Goal: Answer question/provide support: Share knowledge or assist other users

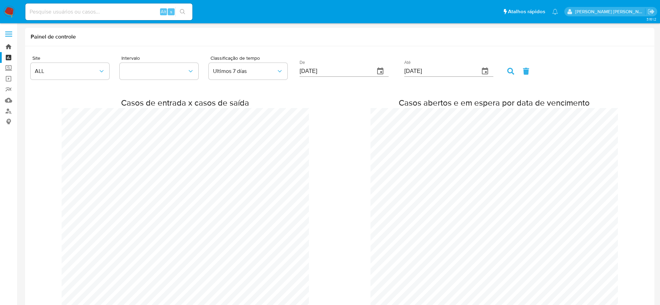
click at [7, 45] on link "Bandeja" at bounding box center [41, 46] width 83 height 11
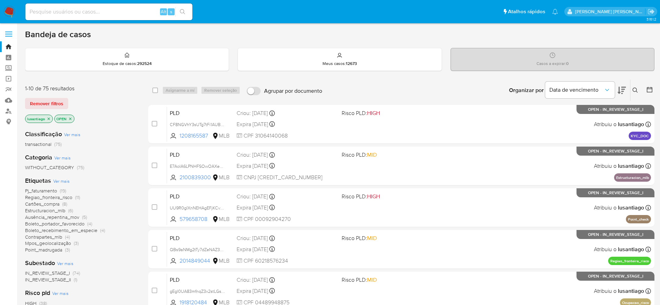
click at [122, 11] on input at bounding box center [108, 11] width 167 height 9
paste input "528070355"
type input "528070355"
click at [184, 11] on icon "search-icon" at bounding box center [183, 12] width 6 height 6
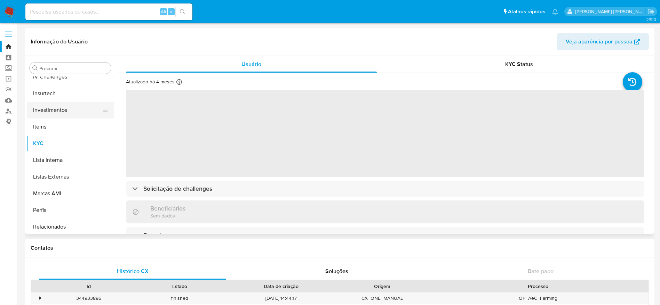
select select "10"
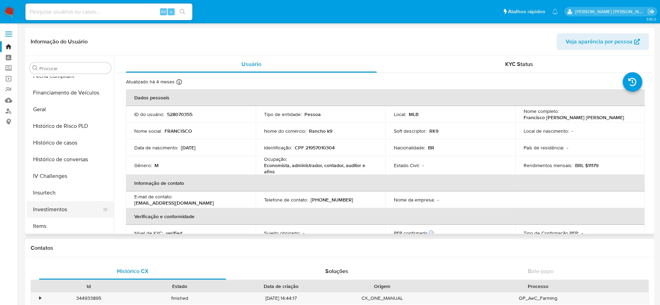
scroll to position [204, 0]
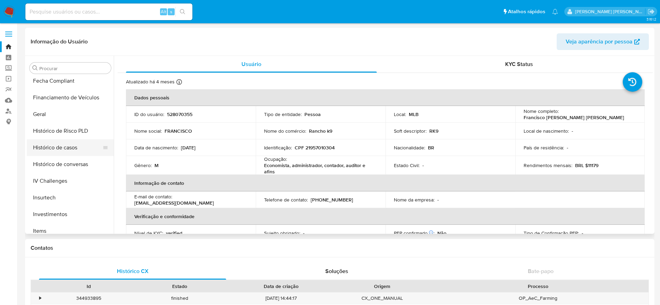
click at [65, 144] on button "Histórico de casos" at bounding box center [67, 147] width 81 height 17
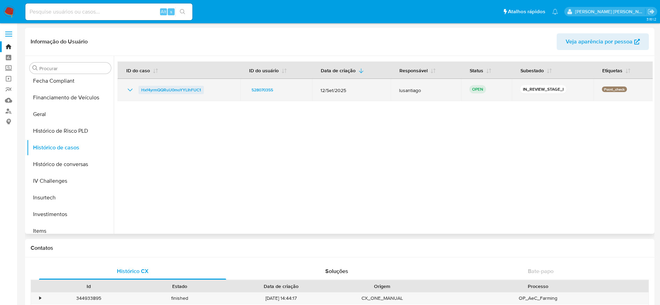
click at [154, 90] on span "Hxf4yrmQQRuU0moYYLIhFUC1" at bounding box center [171, 90] width 60 height 8
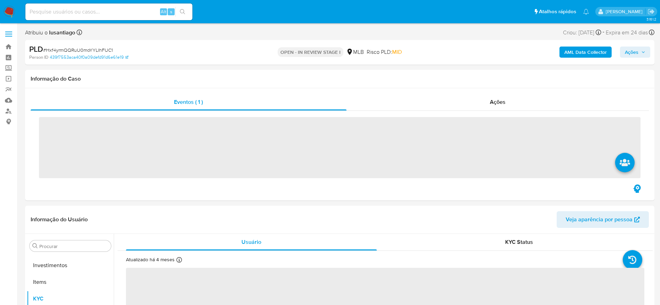
scroll to position [361, 0]
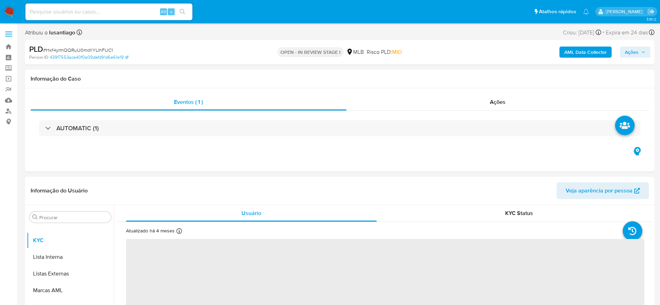
select select "10"
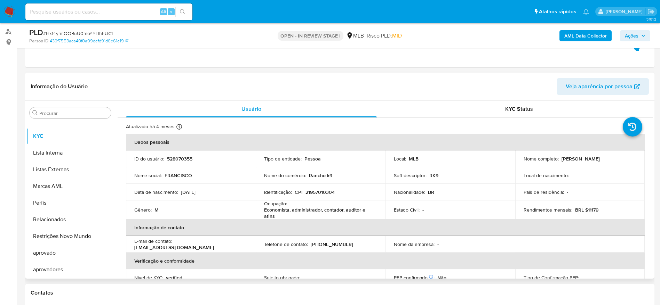
scroll to position [104, 0]
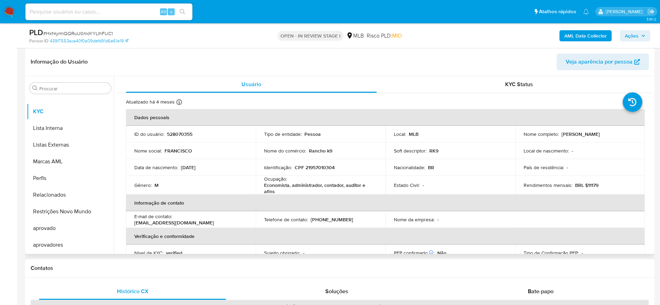
click at [317, 167] on p "CPF 21957010304" at bounding box center [314, 167] width 40 height 6
copy p "21957010304"
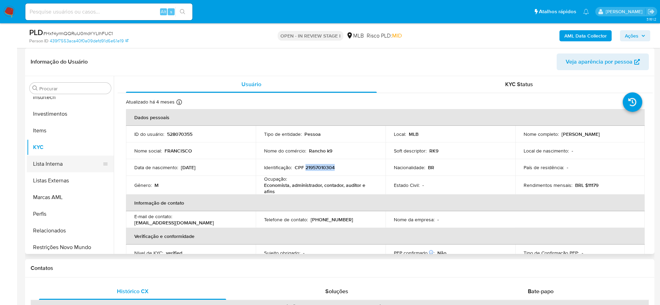
scroll to position [308, 0]
click at [634, 39] on span "Ações" at bounding box center [631, 35] width 14 height 11
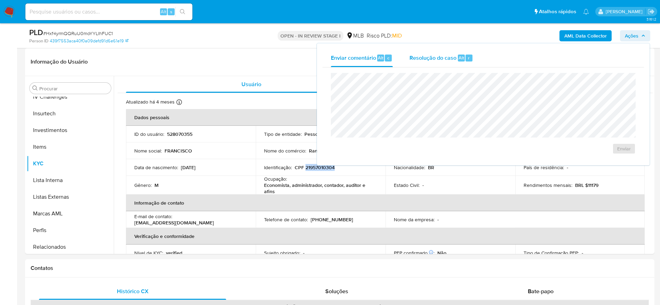
click at [447, 53] on div "Resolução do caso Alt r" at bounding box center [441, 58] width 64 height 18
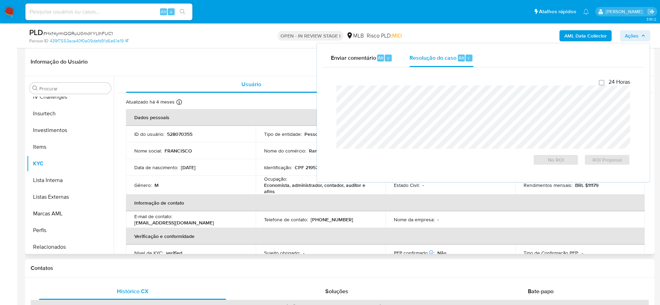
drag, startPoint x: 218, startPoint y: 50, endPoint x: 211, endPoint y: 53, distance: 7.8
click at [217, 50] on div "Informação do Usuário Veja aparência por pessoa" at bounding box center [339, 62] width 629 height 28
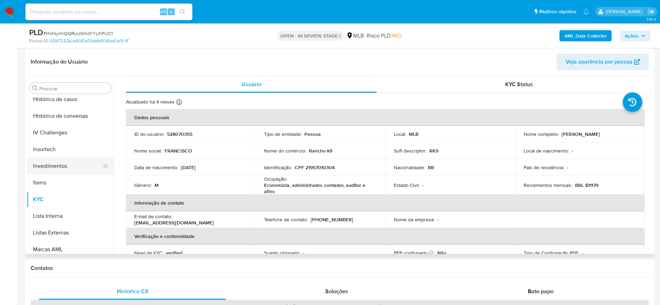
scroll to position [204, 0]
click at [67, 164] on button "Histórico de casos" at bounding box center [67, 168] width 81 height 17
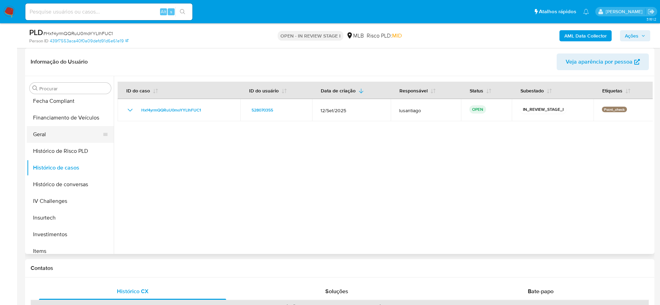
click at [60, 136] on button "Geral" at bounding box center [67, 134] width 81 height 17
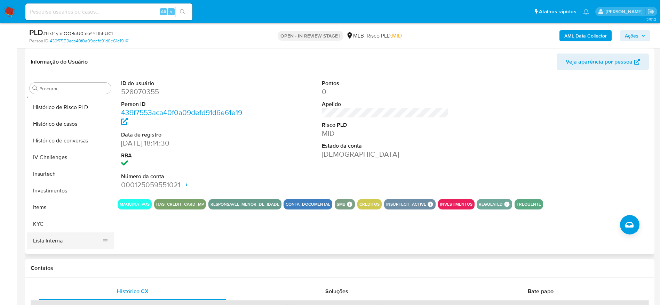
scroll to position [308, 0]
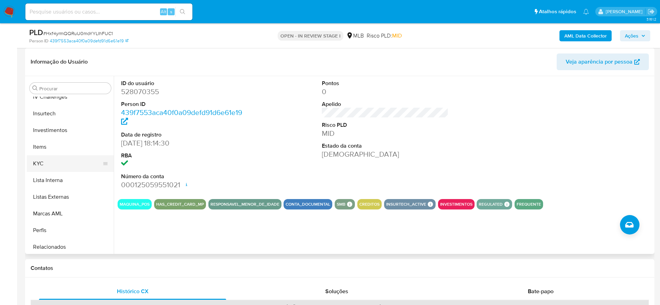
click at [46, 161] on button "KYC" at bounding box center [67, 163] width 81 height 17
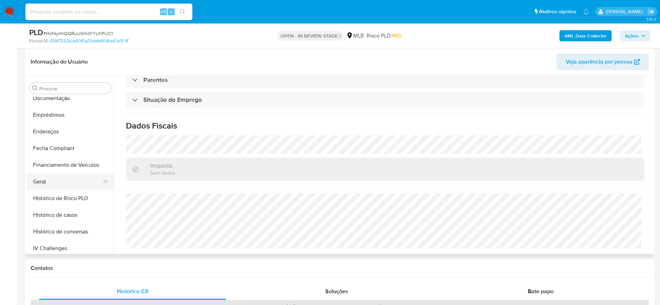
scroll to position [152, 0]
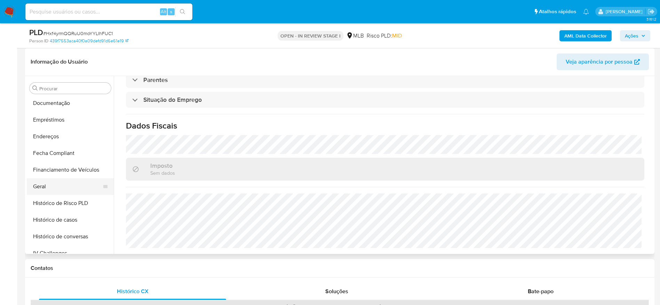
click at [54, 192] on button "Geral" at bounding box center [67, 186] width 81 height 17
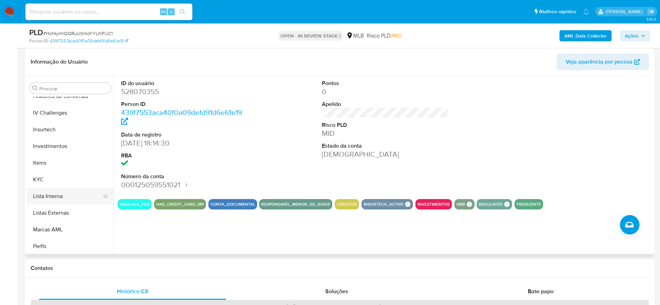
scroll to position [308, 0]
click at [53, 167] on button "KYC" at bounding box center [67, 163] width 81 height 17
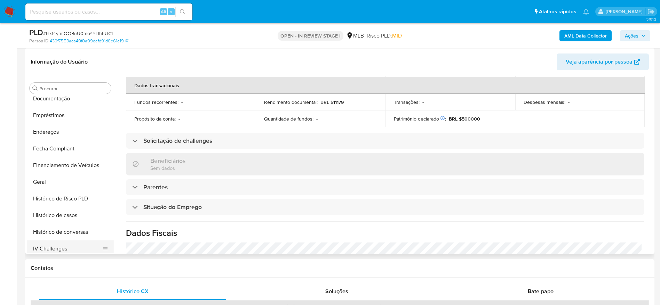
scroll to position [152, 0]
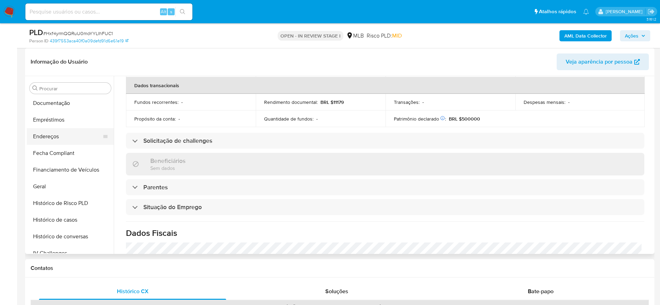
click at [63, 138] on button "Endereços" at bounding box center [67, 136] width 81 height 17
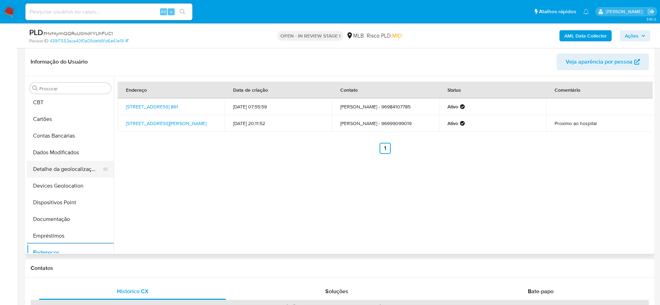
scroll to position [0, 0]
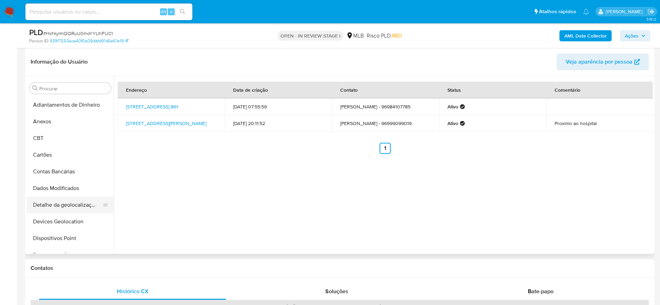
click at [58, 211] on button "Detalhe da geolocalização" at bounding box center [67, 205] width 81 height 17
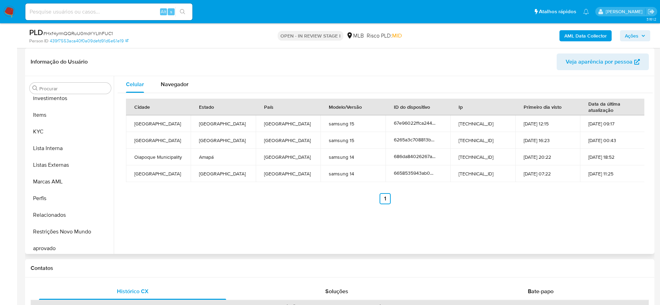
scroll to position [361, 0]
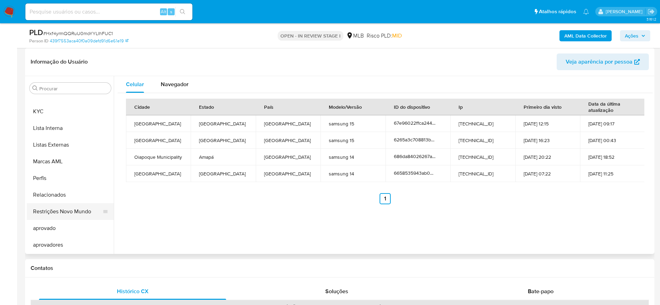
click at [74, 215] on button "Restrições Novo Mundo" at bounding box center [67, 211] width 81 height 17
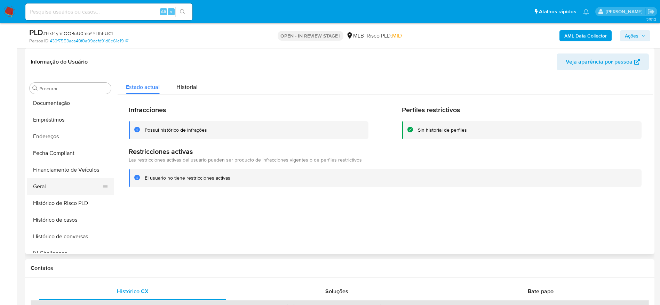
scroll to position [100, 0]
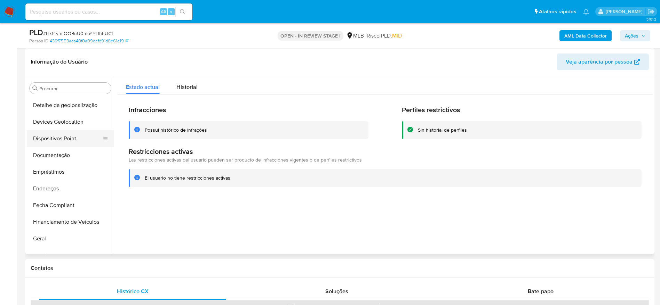
click at [67, 139] on button "Dispositivos Point" at bounding box center [67, 138] width 81 height 17
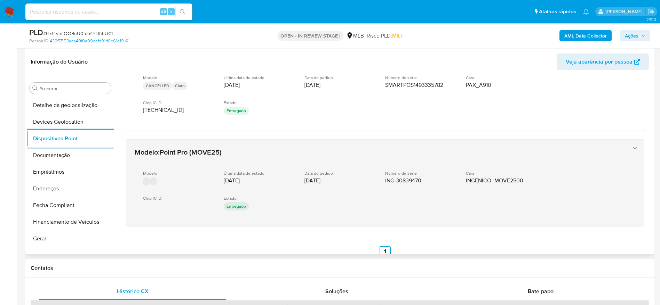
scroll to position [151, 0]
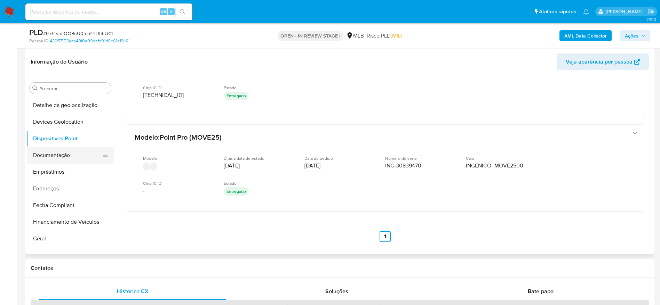
click at [60, 155] on button "Documentação" at bounding box center [67, 155] width 81 height 17
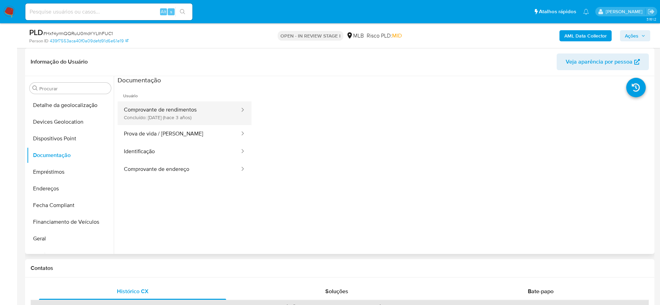
click at [171, 113] on button "Comprovante de rendimentos Concluído: 30/08/2022 (hace 3 años)" at bounding box center [179, 114] width 123 height 24
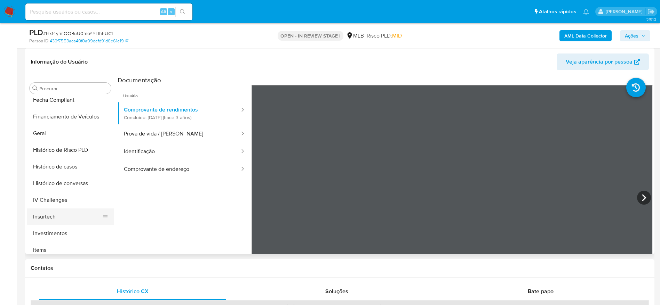
scroll to position [256, 0]
click at [51, 220] on button "KYC" at bounding box center [67, 216] width 81 height 17
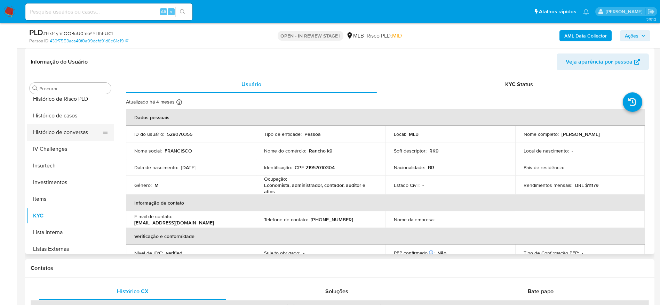
scroll to position [152, 0]
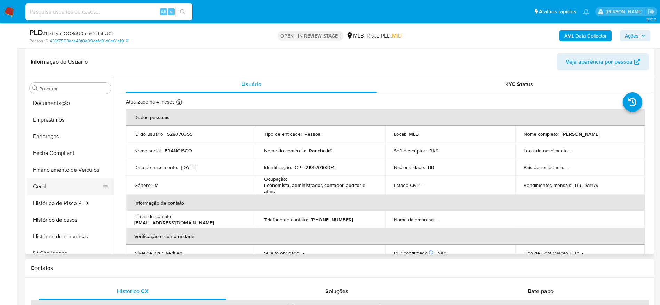
click at [46, 191] on button "Geral" at bounding box center [67, 186] width 81 height 17
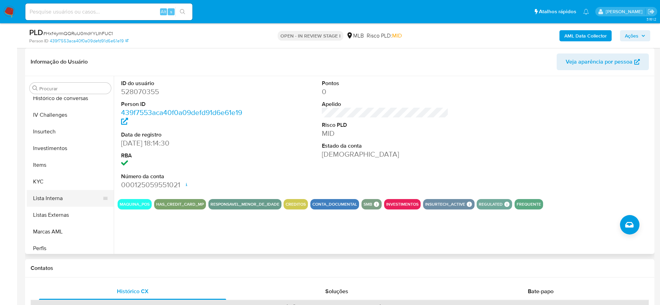
scroll to position [308, 0]
click at [45, 165] on button "KYC" at bounding box center [67, 163] width 81 height 17
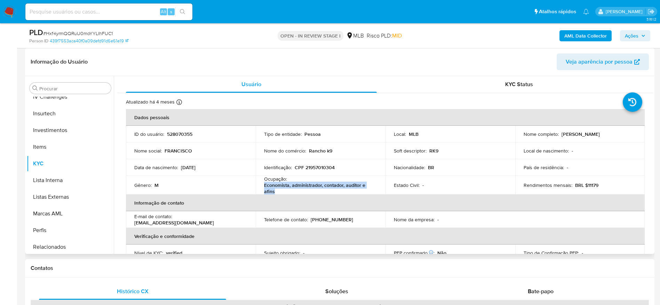
drag, startPoint x: 276, startPoint y: 191, endPoint x: 261, endPoint y: 187, distance: 15.6
click at [261, 187] on td "Ocupação : Economista, administrador, contador, auditor e afins" at bounding box center [321, 185] width 130 height 19
copy p "Economista, administrador, contador, auditor e afins"
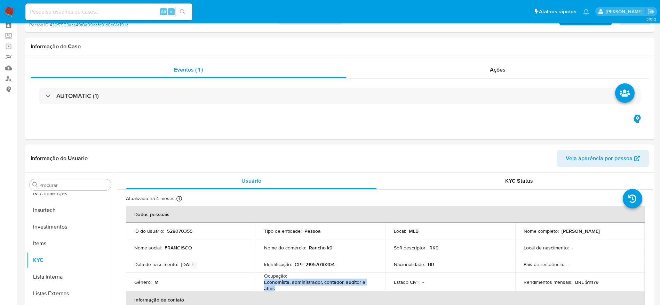
scroll to position [0, 0]
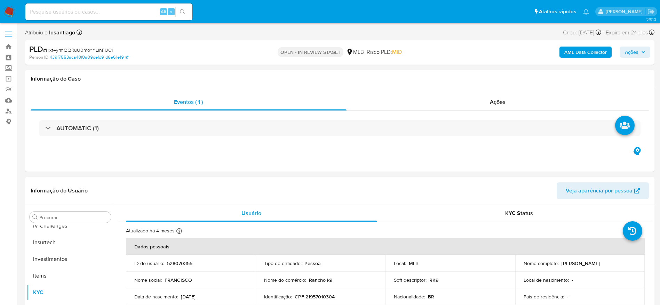
drag, startPoint x: 636, startPoint y: 50, endPoint x: 630, endPoint y: 49, distance: 5.9
click at [636, 50] on span "Ações" at bounding box center [631, 52] width 14 height 11
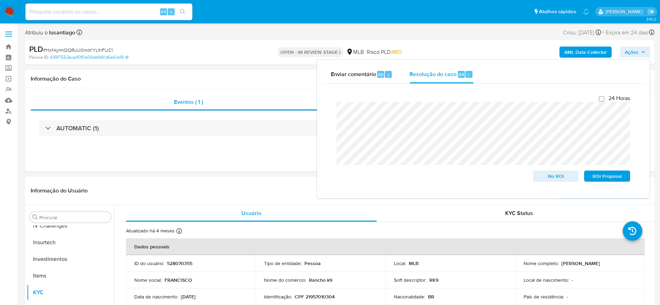
click at [588, 53] on b "AML Data Collector" at bounding box center [585, 52] width 42 height 11
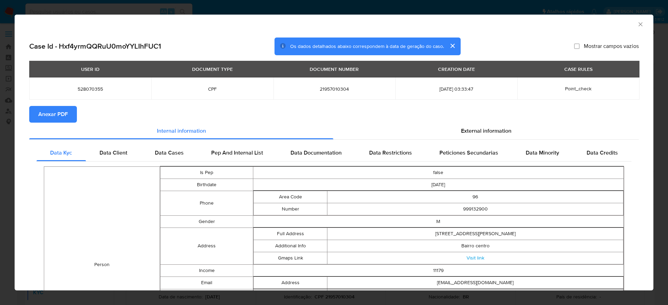
click at [60, 115] on span "Anexar PDF" at bounding box center [53, 114] width 30 height 15
click at [637, 24] on icon "Fechar a janela" at bounding box center [640, 24] width 7 height 7
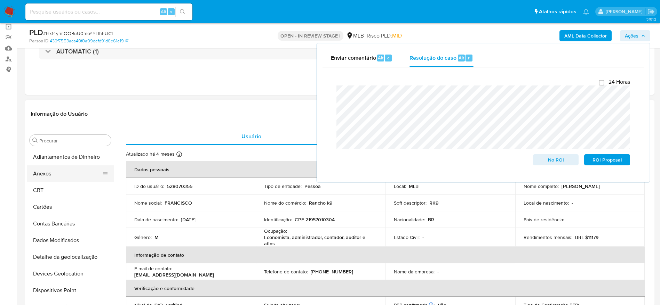
click at [57, 175] on button "Anexos" at bounding box center [67, 174] width 81 height 17
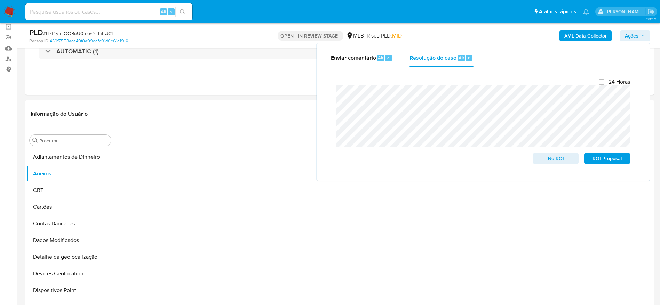
click at [643, 34] on icon "button" at bounding box center [643, 36] width 4 height 4
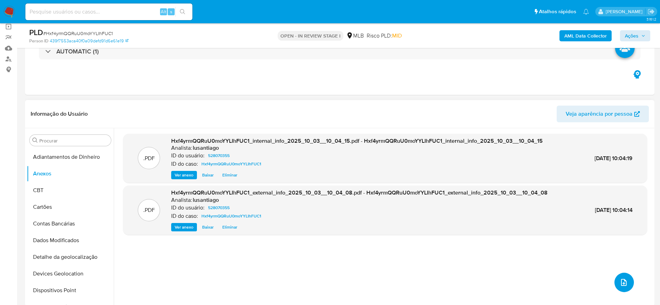
click at [625, 275] on button "upload-file" at bounding box center [623, 282] width 19 height 19
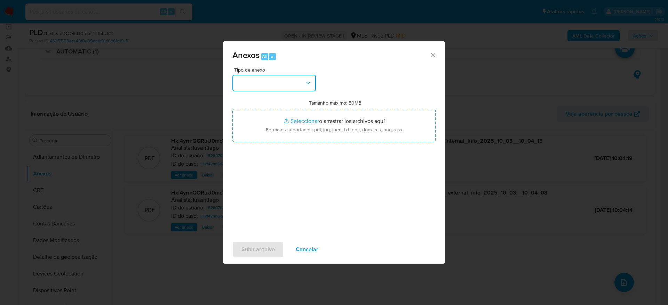
drag, startPoint x: 272, startPoint y: 80, endPoint x: 271, endPoint y: 90, distance: 9.8
click at [271, 83] on button "button" at bounding box center [273, 83] width 83 height 17
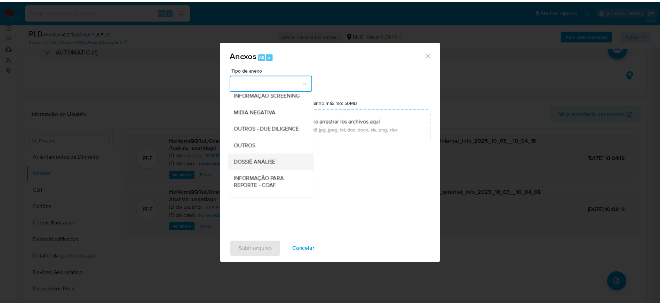
scroll to position [107, 0]
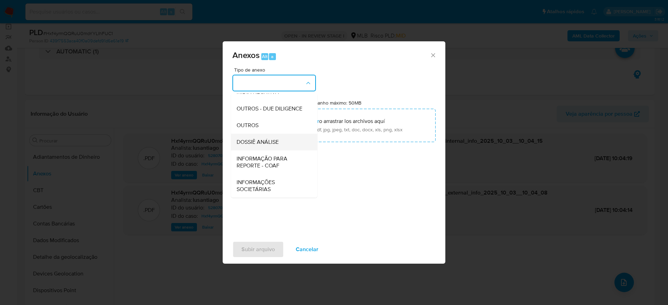
click at [268, 139] on span "DOSSIÊ ANÁLISE" at bounding box center [257, 142] width 42 height 7
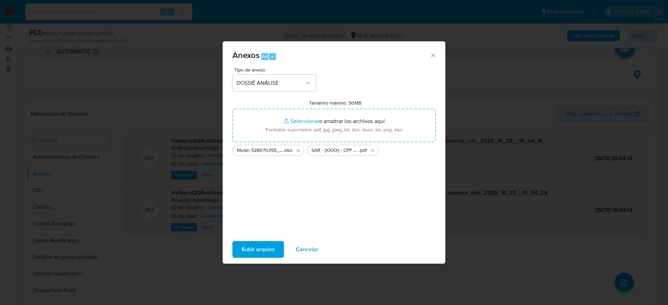
click at [259, 252] on span "Subir arquivo" at bounding box center [257, 249] width 33 height 15
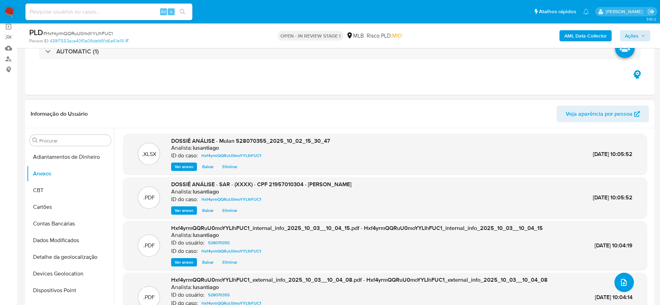
scroll to position [22, 0]
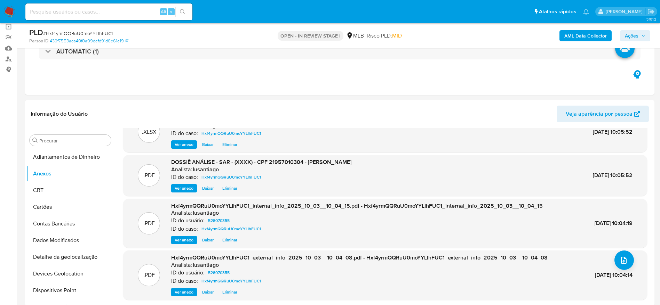
click at [629, 34] on span "Ações" at bounding box center [631, 35] width 14 height 11
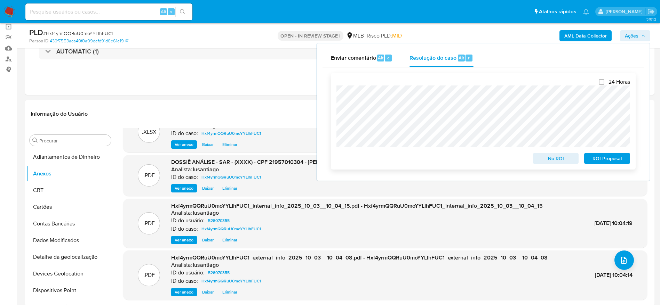
click at [600, 159] on span "ROI Proposal" at bounding box center [607, 159] width 36 height 10
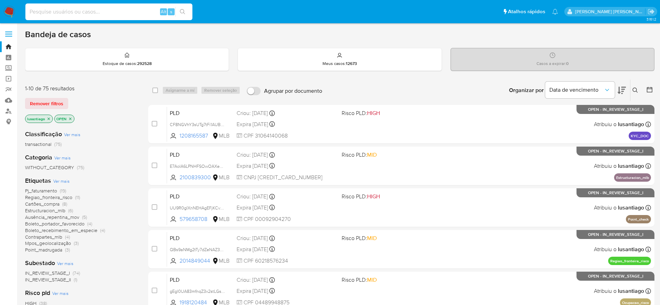
click at [63, 13] on input at bounding box center [108, 11] width 167 height 9
paste input "1198159495"
type input "1198159495"
click at [184, 8] on button "search-icon" at bounding box center [182, 12] width 14 height 10
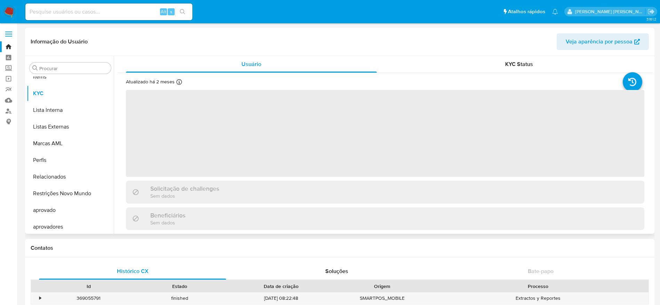
scroll to position [361, 0]
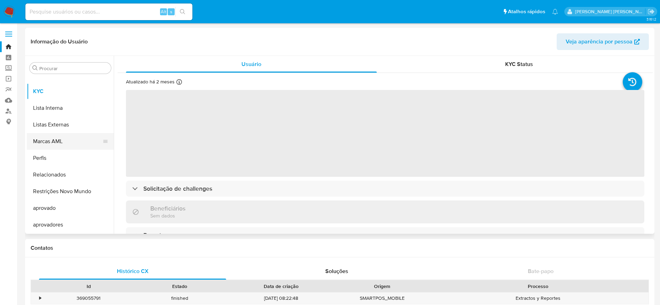
select select "10"
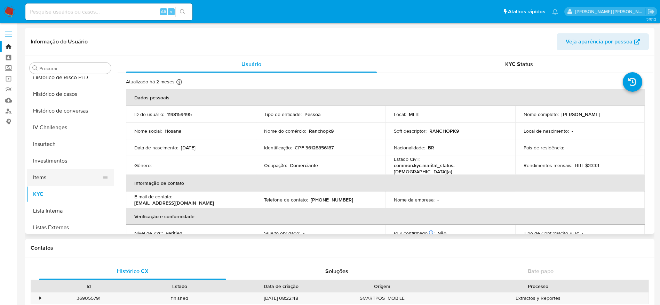
scroll to position [256, 0]
click at [64, 100] on button "Histórico de casos" at bounding box center [67, 95] width 81 height 17
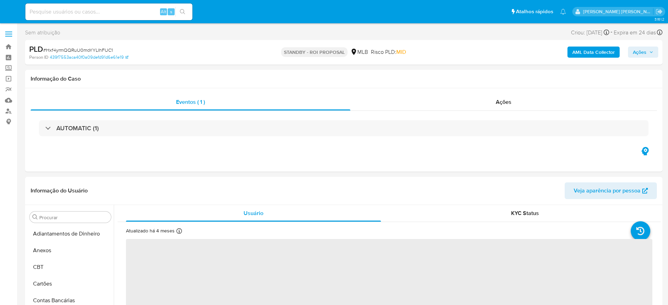
select select "10"
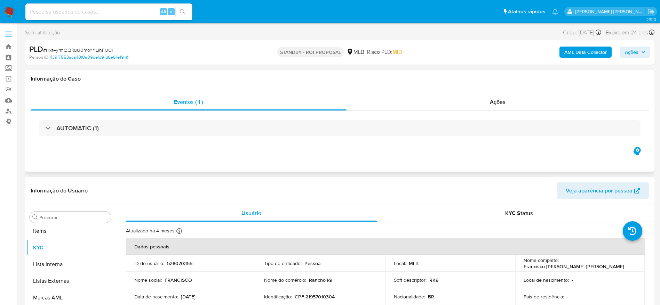
scroll to position [361, 0]
click at [7, 47] on link "Bandeja" at bounding box center [41, 46] width 83 height 11
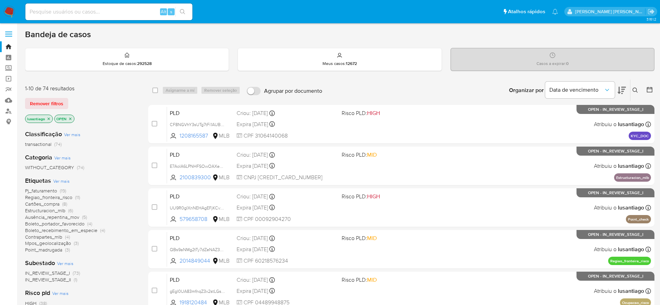
click at [102, 7] on div "Alt s" at bounding box center [108, 11] width 167 height 17
click at [102, 10] on input at bounding box center [108, 11] width 167 height 9
paste input "494116879"
type input "494116879"
click at [183, 11] on icon "search-icon" at bounding box center [183, 12] width 6 height 6
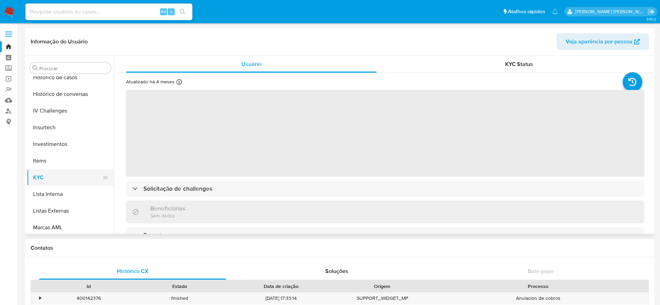
scroll to position [256, 0]
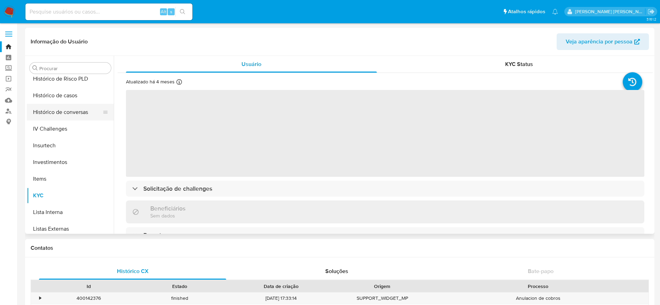
select select "10"
click at [70, 99] on button "Histórico de casos" at bounding box center [67, 95] width 81 height 17
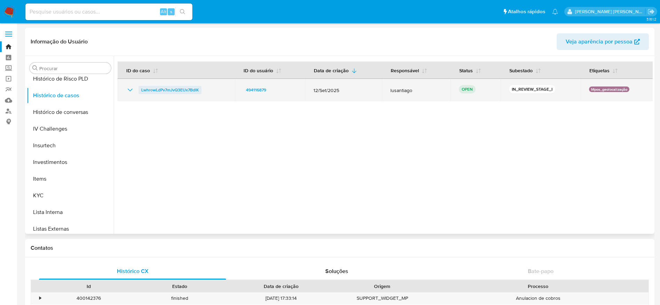
click at [177, 89] on span "LwhrowLdPv7mJvQ3EUx7BdlK" at bounding box center [169, 90] width 57 height 8
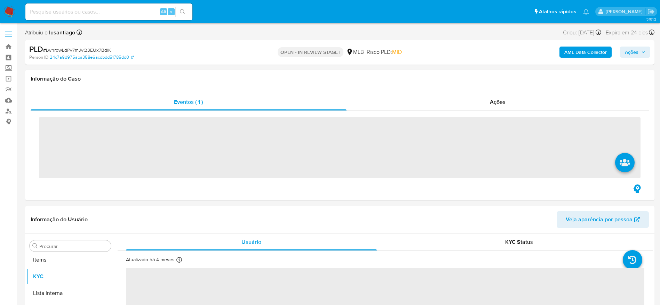
scroll to position [361, 0]
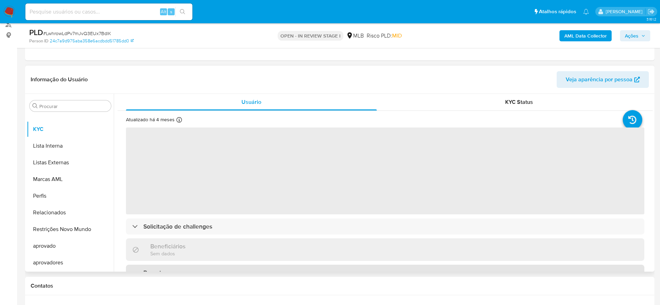
select select "10"
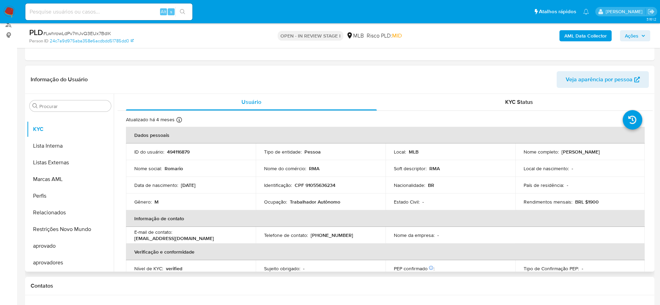
scroll to position [104, 0]
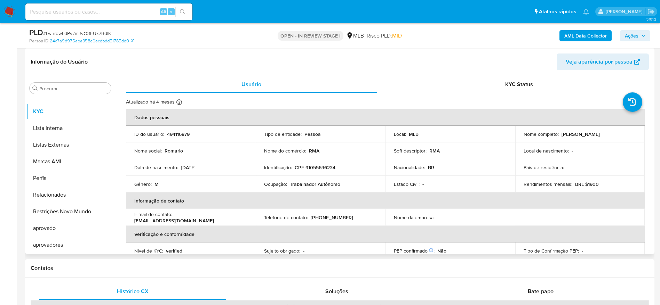
click at [319, 169] on p "CPF 91055636234" at bounding box center [314, 167] width 41 height 6
copy p "91055636234"
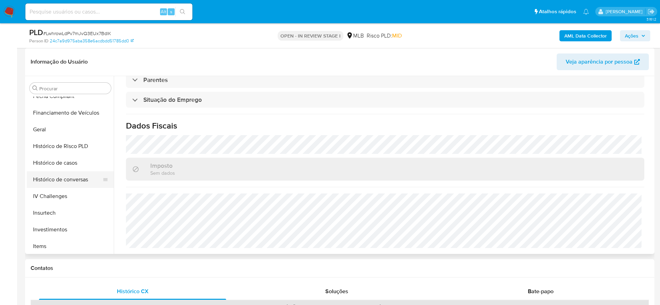
scroll to position [204, 0]
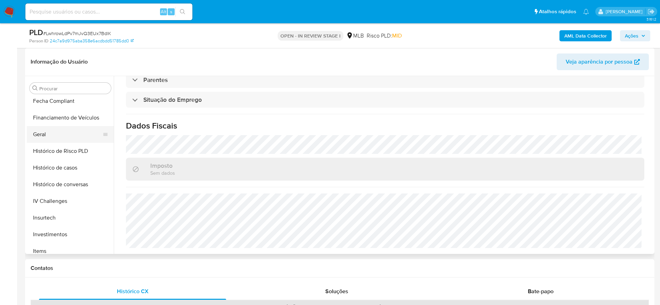
click at [57, 139] on button "Geral" at bounding box center [67, 134] width 81 height 17
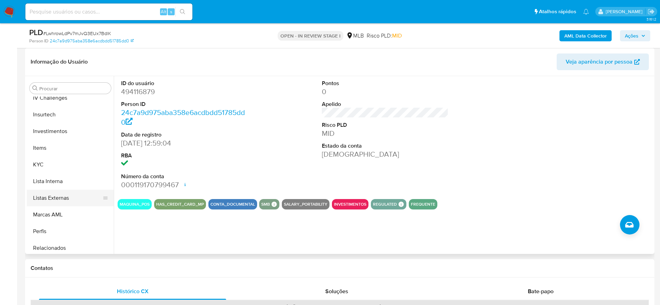
scroll to position [308, 0]
click at [53, 168] on button "KYC" at bounding box center [67, 163] width 81 height 17
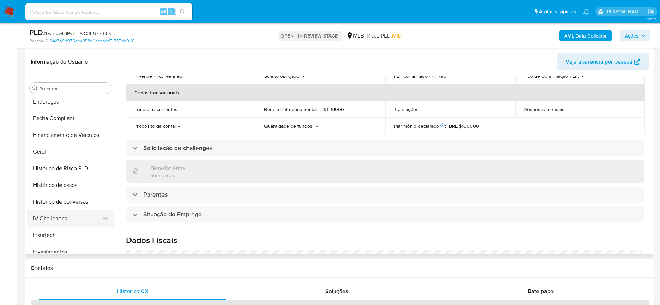
scroll to position [152, 0]
click at [42, 121] on button "Empréstimos" at bounding box center [67, 120] width 81 height 17
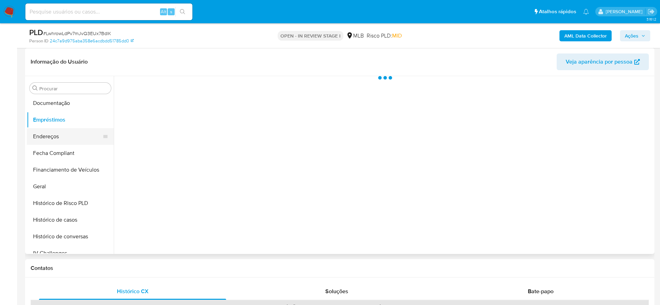
click at [38, 138] on button "Endereços" at bounding box center [67, 136] width 81 height 17
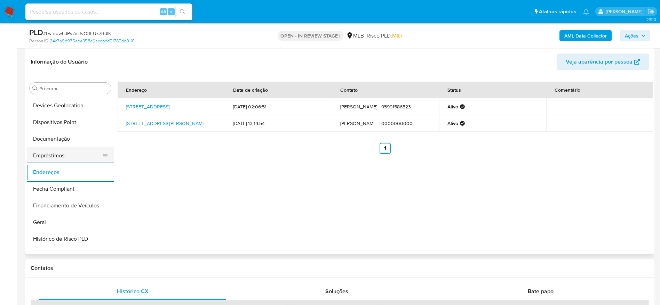
scroll to position [48, 0]
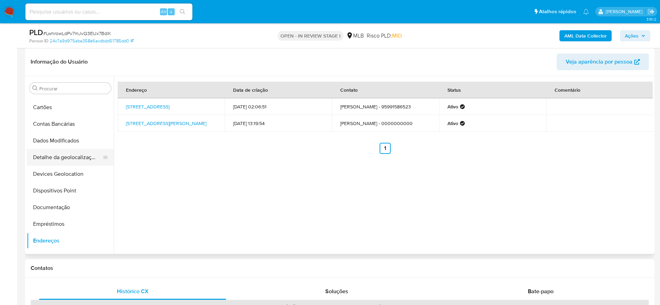
click at [63, 159] on button "Detalhe da geolocalização" at bounding box center [67, 157] width 81 height 17
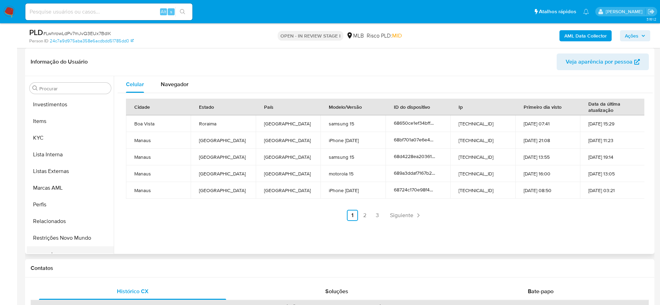
scroll to position [361, 0]
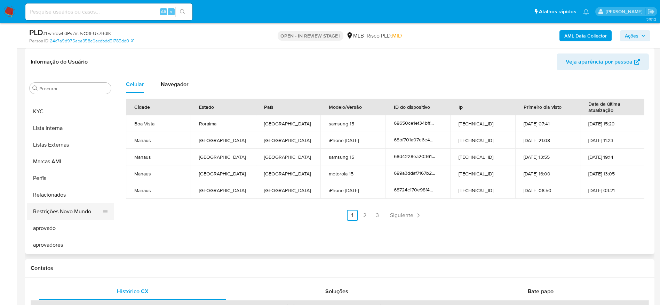
click at [75, 216] on button "Restrições Novo Mundo" at bounding box center [67, 211] width 81 height 17
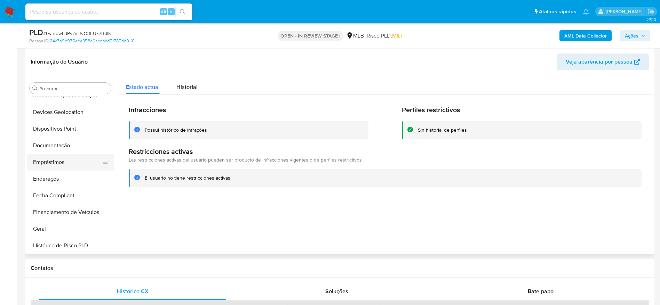
scroll to position [100, 0]
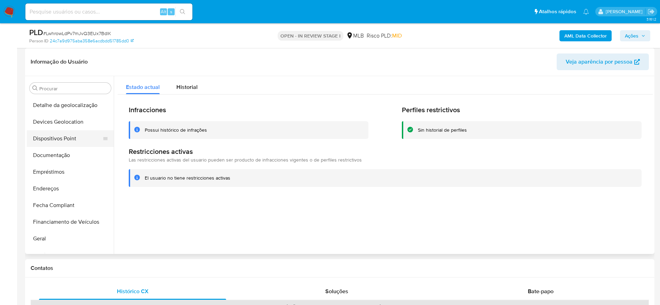
click at [67, 142] on button "Dispositivos Point" at bounding box center [67, 138] width 81 height 17
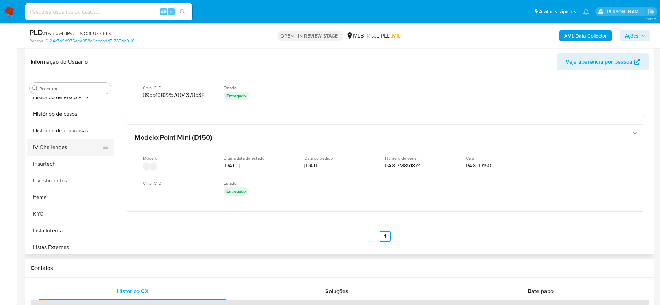
scroll to position [261, 0]
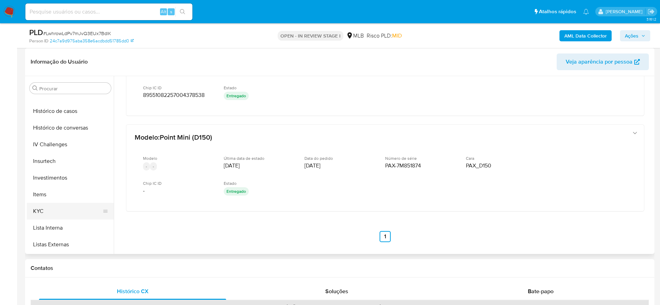
click at [60, 210] on button "KYC" at bounding box center [67, 211] width 81 height 17
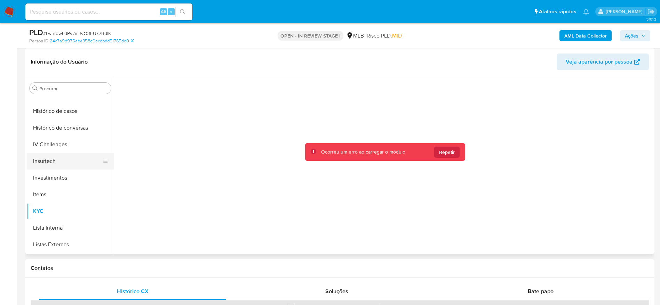
scroll to position [313, 0]
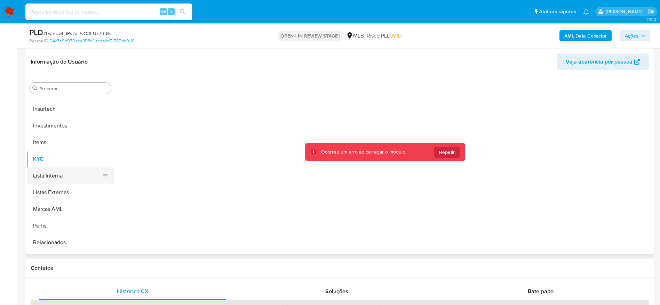
click at [53, 168] on button "Lista Interna" at bounding box center [67, 176] width 81 height 17
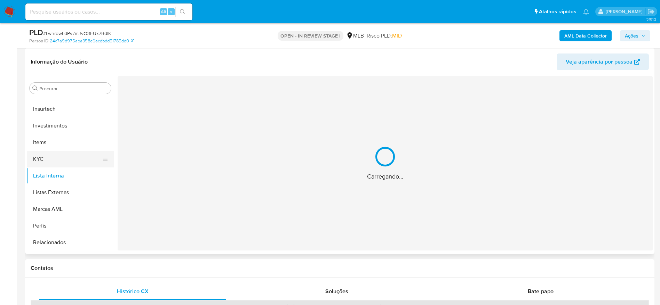
click at [49, 158] on button "KYC" at bounding box center [67, 159] width 81 height 17
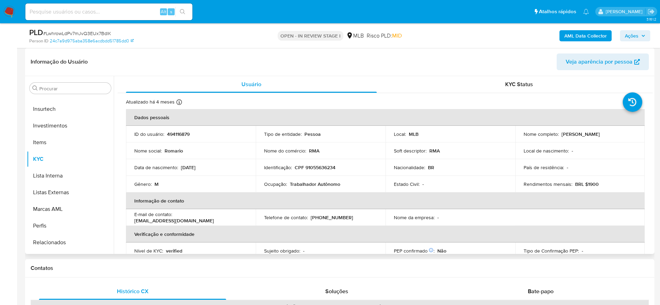
click at [309, 167] on p "CPF 91055636234" at bounding box center [314, 167] width 41 height 6
copy p "91055636234"
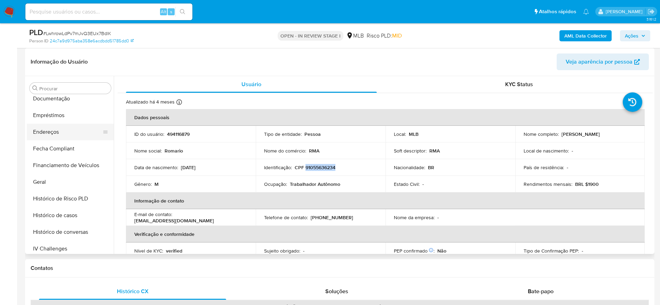
scroll to position [104, 0]
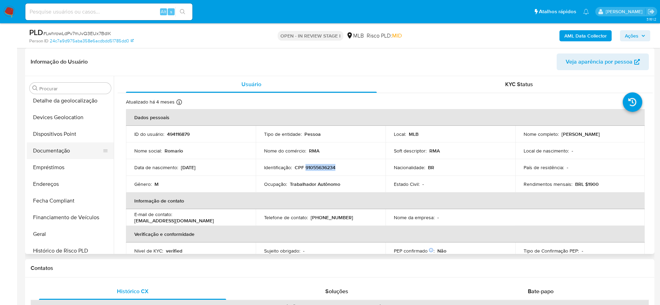
click at [49, 152] on button "Documentação" at bounding box center [67, 151] width 81 height 17
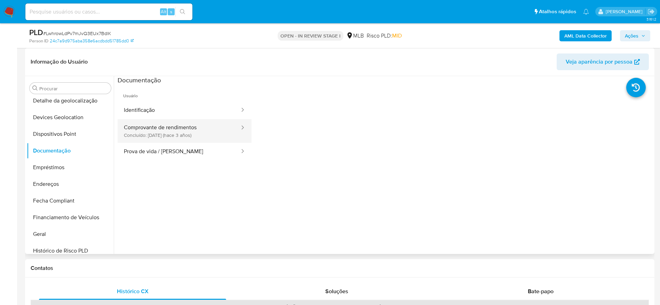
click at [152, 139] on button "Comprovante de rendimentos Concluído: 27/07/2022 (hace 3 años)" at bounding box center [179, 131] width 123 height 24
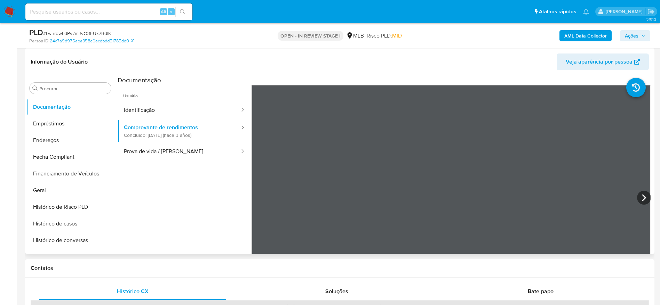
scroll to position [313, 0]
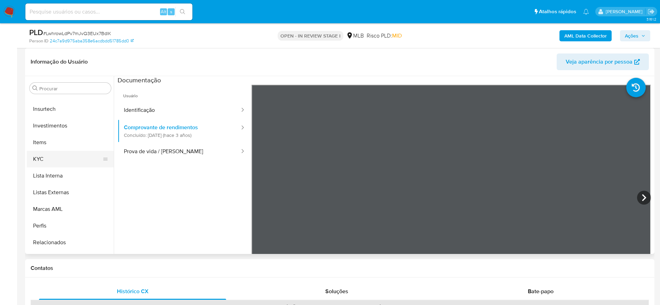
click at [60, 160] on button "KYC" at bounding box center [67, 159] width 81 height 17
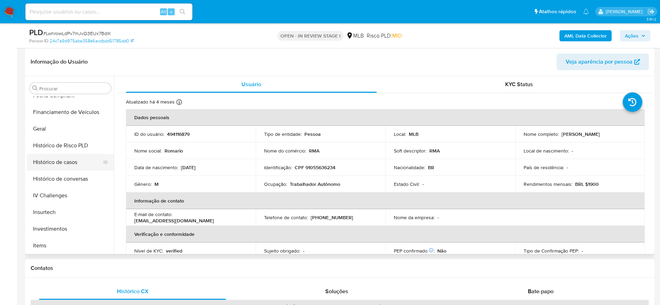
scroll to position [209, 0]
click at [46, 134] on button "Geral" at bounding box center [67, 130] width 81 height 17
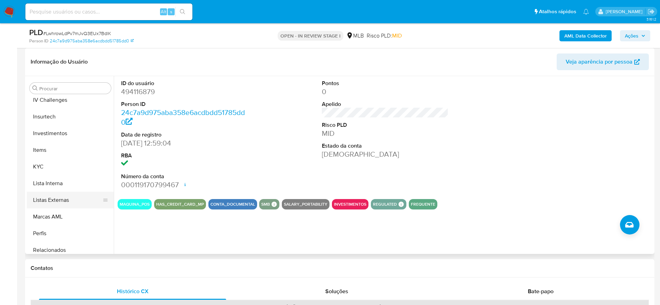
scroll to position [313, 0]
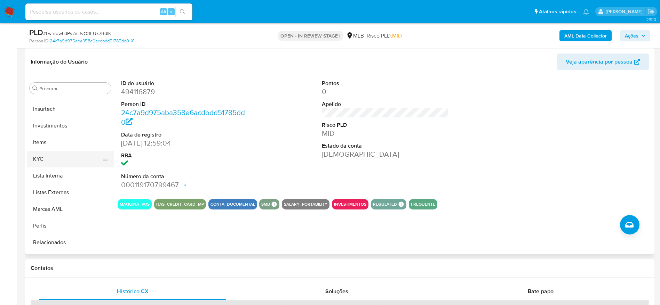
click at [53, 163] on button "KYC" at bounding box center [67, 159] width 81 height 17
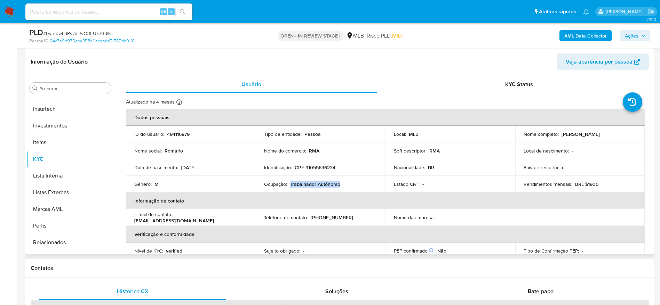
drag, startPoint x: 340, startPoint y: 185, endPoint x: 288, endPoint y: 188, distance: 51.6
click at [288, 187] on div "Ocupação : Trabalhador Autônomo" at bounding box center [320, 184] width 113 height 6
copy p "Trabalhador Autônomo"
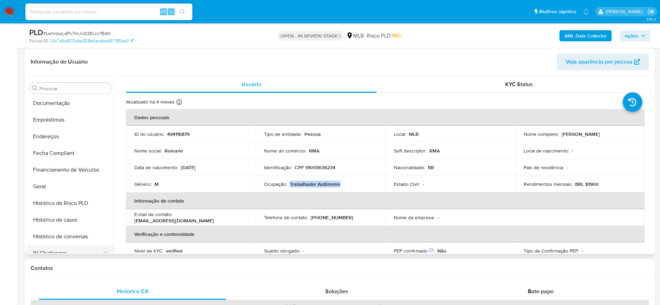
scroll to position [100, 0]
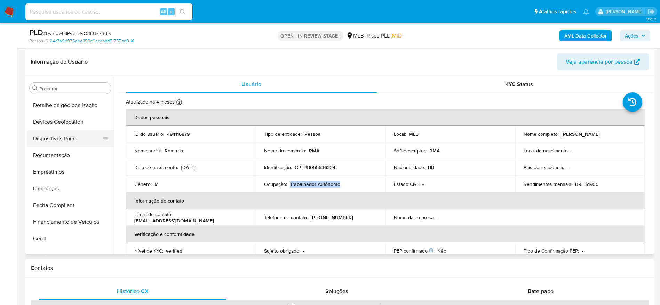
click at [66, 137] on button "Dispositivos Point" at bounding box center [67, 138] width 81 height 17
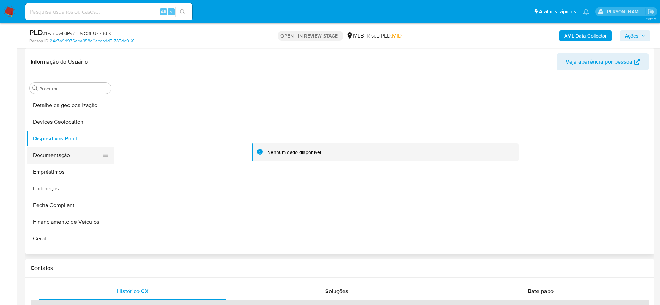
click at [75, 155] on button "Documentação" at bounding box center [67, 155] width 81 height 17
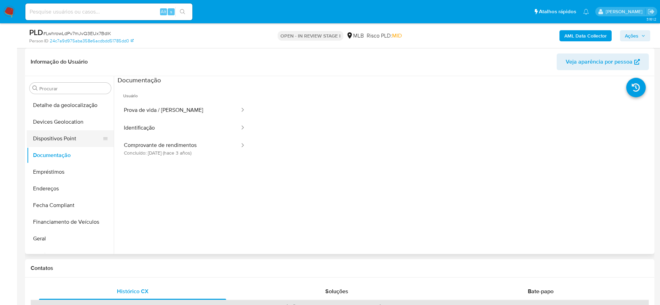
click at [63, 138] on button "Dispositivos Point" at bounding box center [67, 138] width 81 height 17
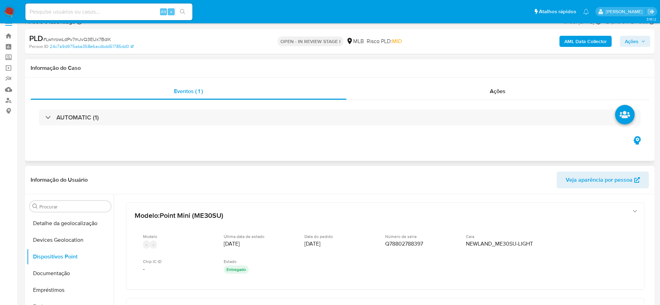
scroll to position [0, 0]
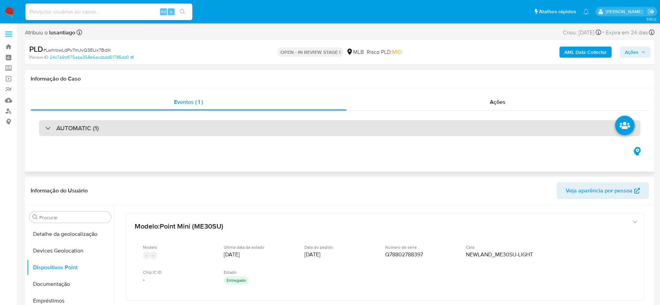
click at [550, 131] on div "AUTOMATIC (1)" at bounding box center [339, 128] width 601 height 16
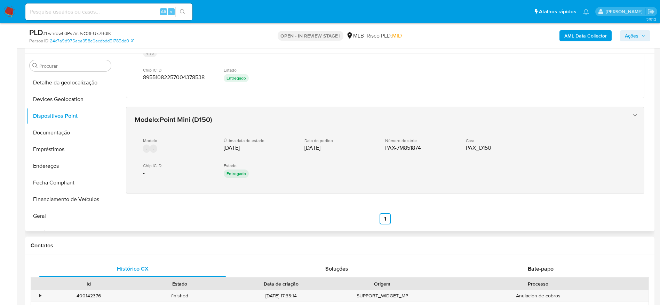
scroll to position [209, 0]
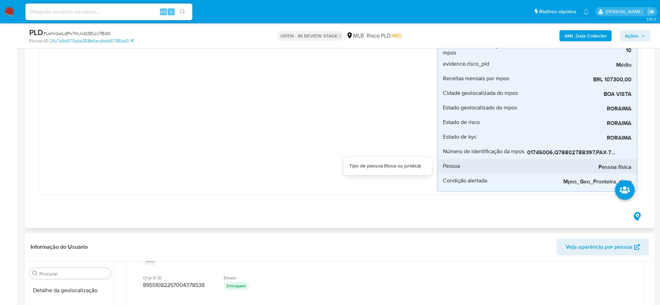
drag, startPoint x: 568, startPoint y: 160, endPoint x: 600, endPoint y: 159, distance: 32.0
click at [600, 159] on div "Pessoa física" at bounding box center [579, 166] width 104 height 15
drag, startPoint x: 589, startPoint y: 159, endPoint x: 555, endPoint y: 159, distance: 34.8
click at [555, 159] on div "Pessoa física" at bounding box center [579, 166] width 104 height 15
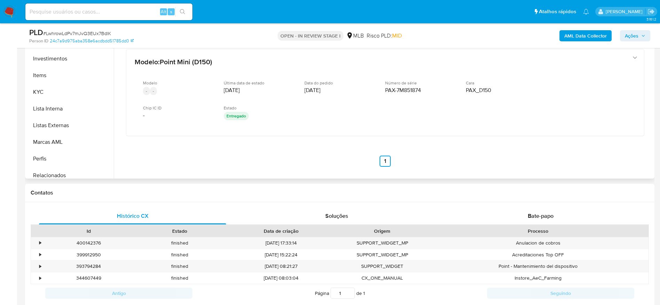
scroll to position [308, 0]
click at [52, 83] on button "KYC" at bounding box center [67, 88] width 81 height 17
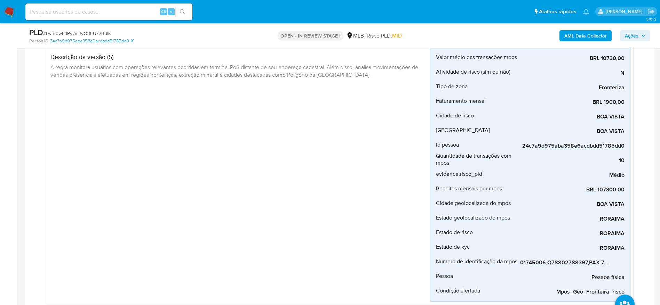
scroll to position [102, 0]
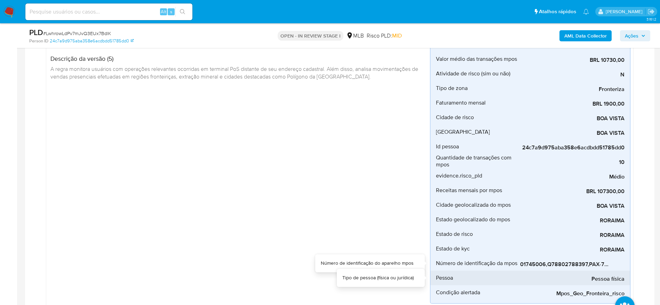
drag, startPoint x: 566, startPoint y: 272, endPoint x: 550, endPoint y: 273, distance: 16.4
click at [550, 273] on div "Pessoa física" at bounding box center [572, 278] width 104 height 15
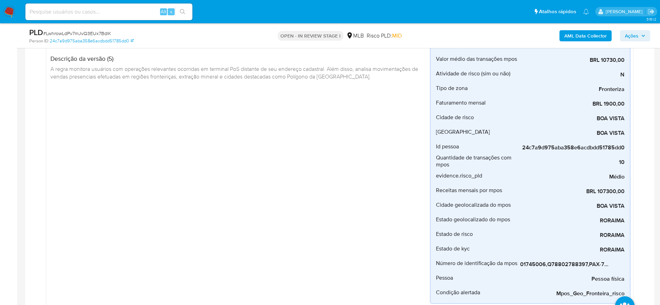
drag, startPoint x: 639, startPoint y: 33, endPoint x: 632, endPoint y: 41, distance: 10.6
click at [639, 35] on span "Ações" at bounding box center [634, 36] width 21 height 10
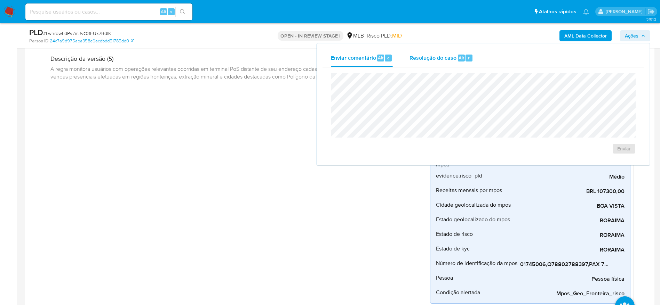
click at [430, 62] on div "Resolução do caso Alt r" at bounding box center [441, 58] width 64 height 18
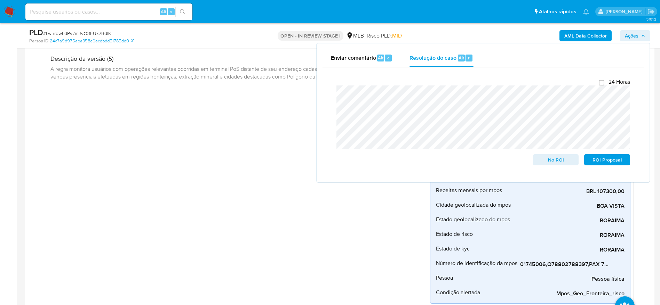
click at [580, 32] on b "AML Data Collector" at bounding box center [585, 35] width 42 height 11
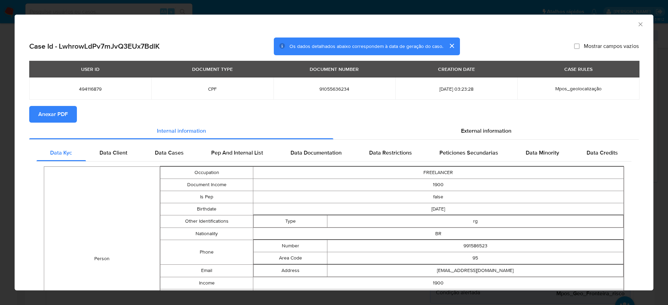
click at [50, 110] on span "Anexar PDF" at bounding box center [53, 114] width 30 height 15
click at [637, 22] on icon "Fechar a janela" at bounding box center [640, 24] width 7 height 7
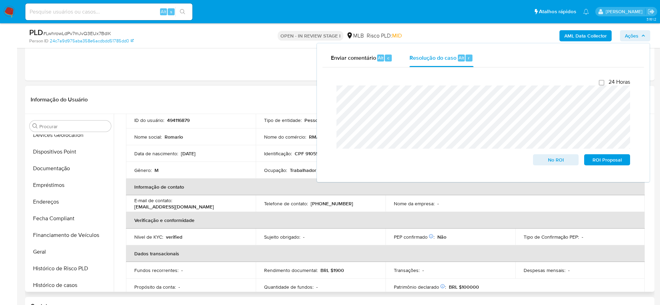
scroll to position [0, 0]
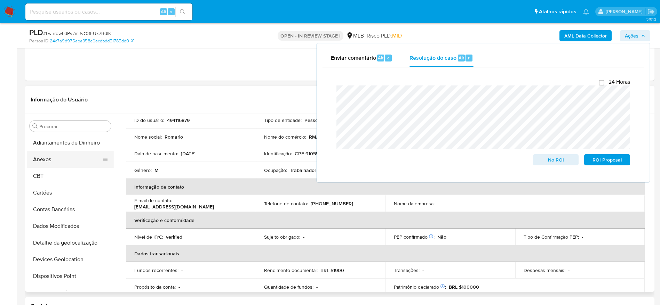
click at [55, 161] on button "Anexos" at bounding box center [67, 159] width 81 height 17
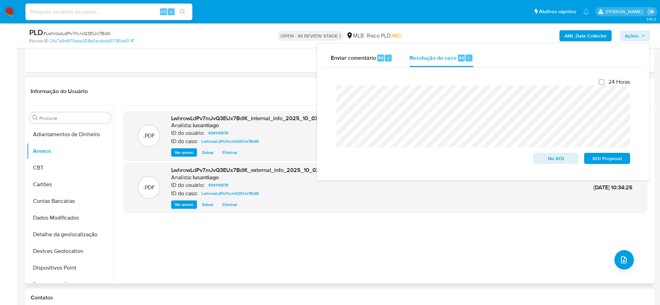
click at [350, 251] on div ".PDF LwhrowLdPv7mJvQ3EUx7BdlK_internal_info_2025_10_03__10_34_25.pdf - LwhrowLd…" at bounding box center [385, 194] width 524 height 167
click at [630, 35] on span "Ações" at bounding box center [631, 35] width 14 height 11
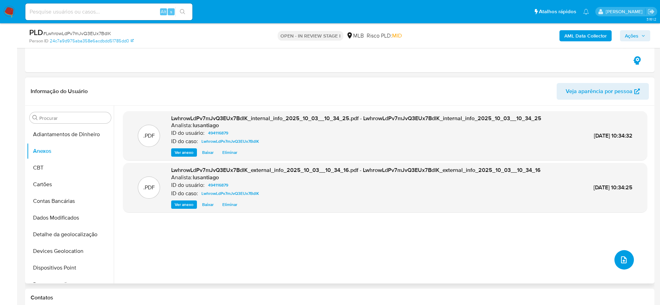
click at [621, 262] on icon "upload-file" at bounding box center [624, 260] width 6 height 7
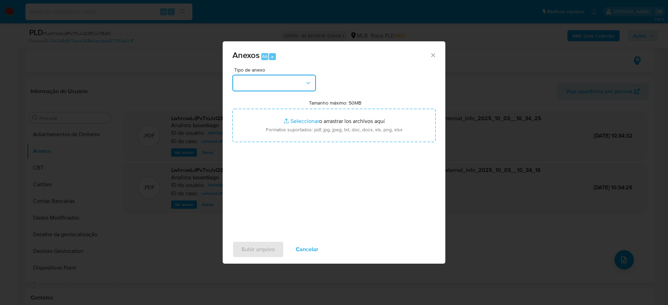
click at [249, 75] on button "button" at bounding box center [273, 83] width 83 height 17
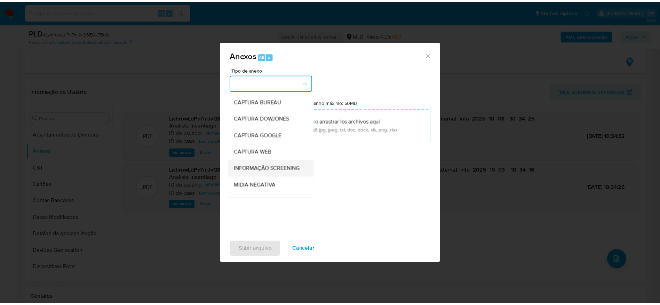
scroll to position [107, 0]
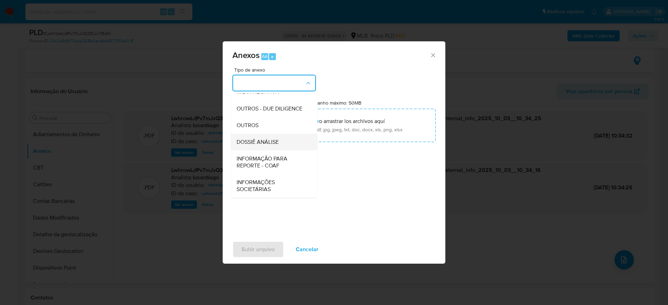
click at [271, 139] on span "DOSSIÊ ANÁLISE" at bounding box center [257, 142] width 42 height 7
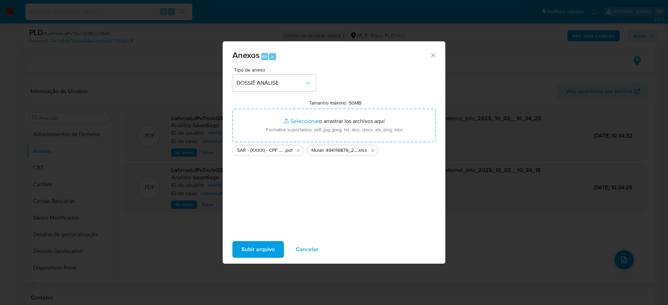
click at [252, 251] on span "Subir arquivo" at bounding box center [257, 249] width 33 height 15
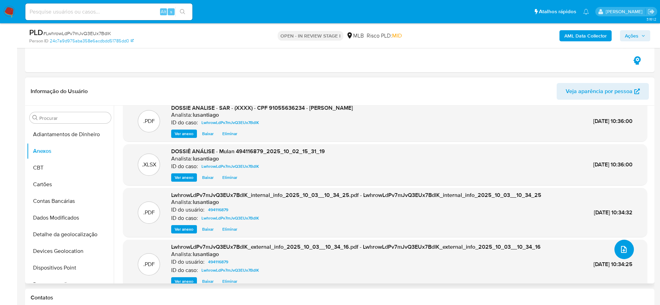
scroll to position [0, 0]
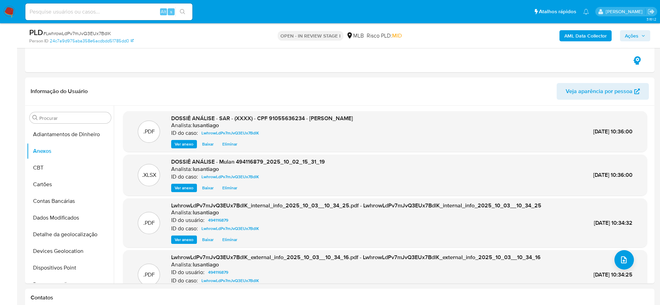
click at [628, 36] on span "Ações" at bounding box center [631, 35] width 14 height 11
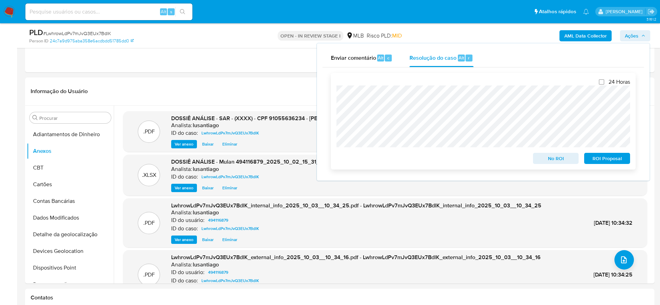
click at [606, 162] on span "ROI Proposal" at bounding box center [607, 159] width 36 height 10
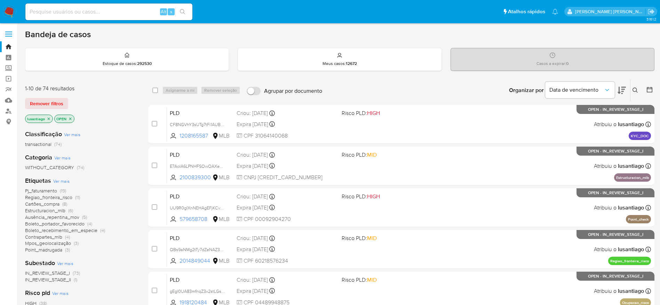
click at [93, 11] on input at bounding box center [108, 11] width 167 height 9
paste input "174618680"
type input "174618680"
click at [182, 10] on icon "search-icon" at bounding box center [183, 12] width 6 height 6
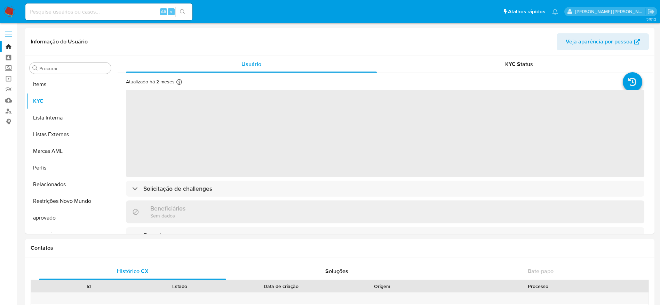
scroll to position [361, 0]
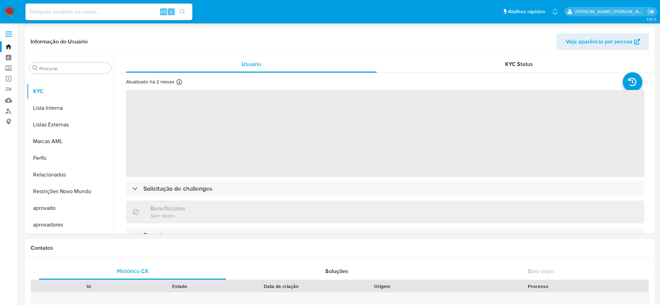
select select "10"
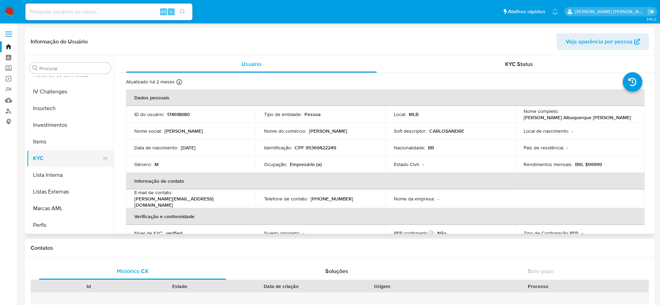
scroll to position [256, 0]
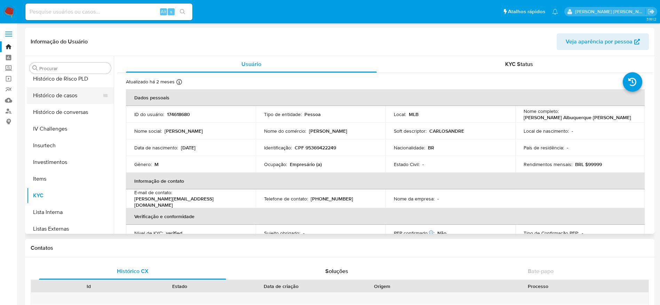
click at [61, 97] on button "Histórico de casos" at bounding box center [67, 95] width 81 height 17
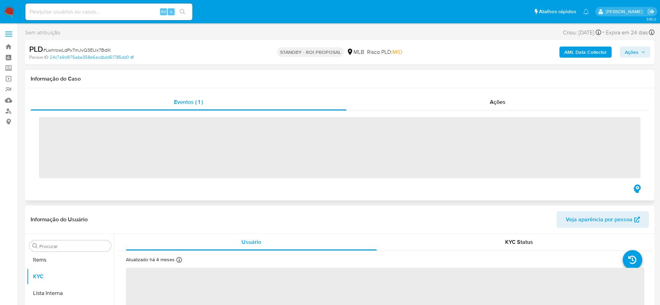
scroll to position [361, 0]
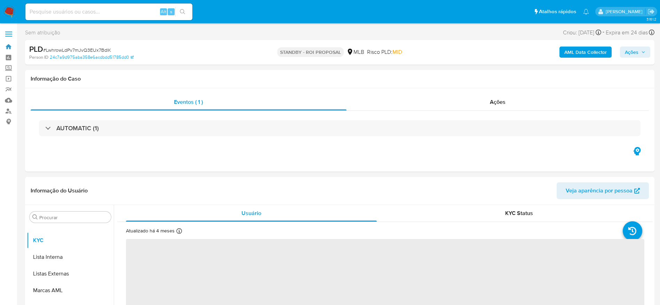
drag, startPoint x: 11, startPoint y: 46, endPoint x: 79, endPoint y: 0, distance: 82.2
click at [11, 46] on link "Bandeja" at bounding box center [41, 46] width 83 height 11
select select "10"
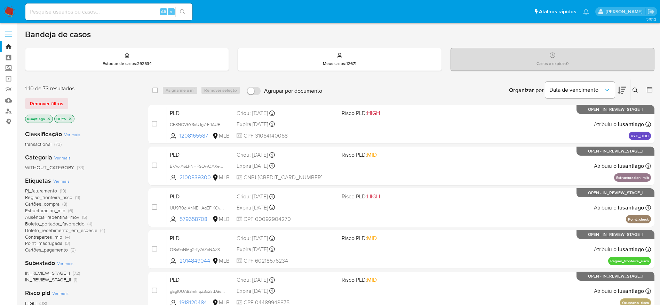
click at [404, 86] on div "Organizar por Data de vencimento Os resultados não podem ser classificados enqu…" at bounding box center [489, 91] width 329 height 22
